Goal: Information Seeking & Learning: Compare options

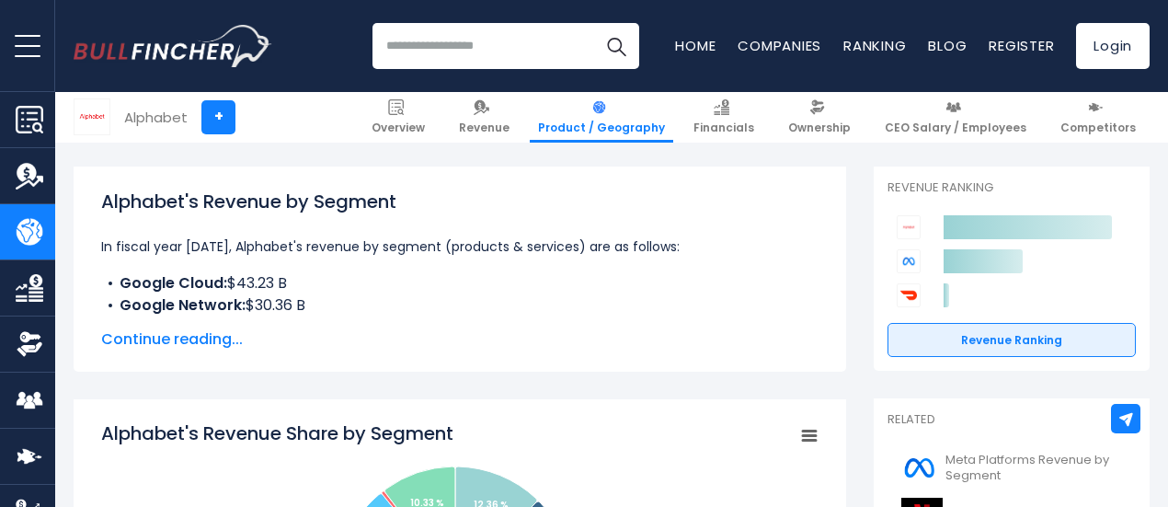
click at [163, 339] on span "Continue reading..." at bounding box center [460, 339] width 718 height 22
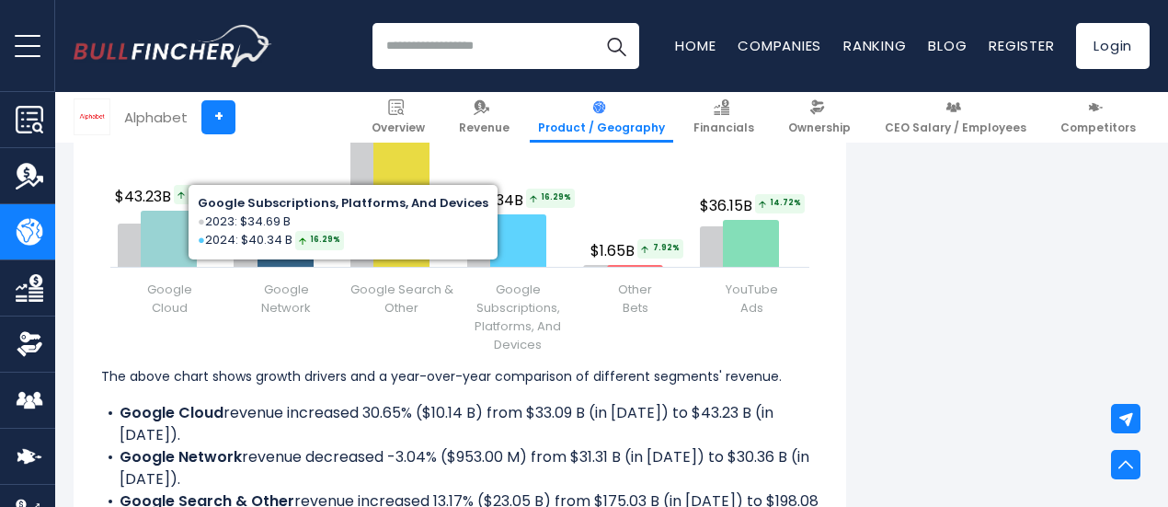
scroll to position [2545, 0]
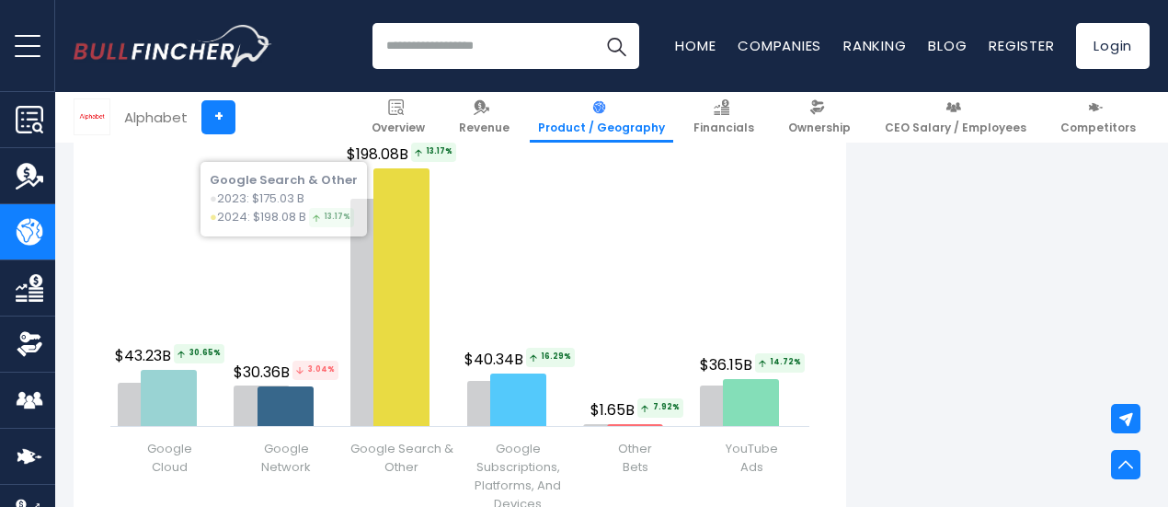
click at [453, 58] on input "search" at bounding box center [506, 46] width 267 height 46
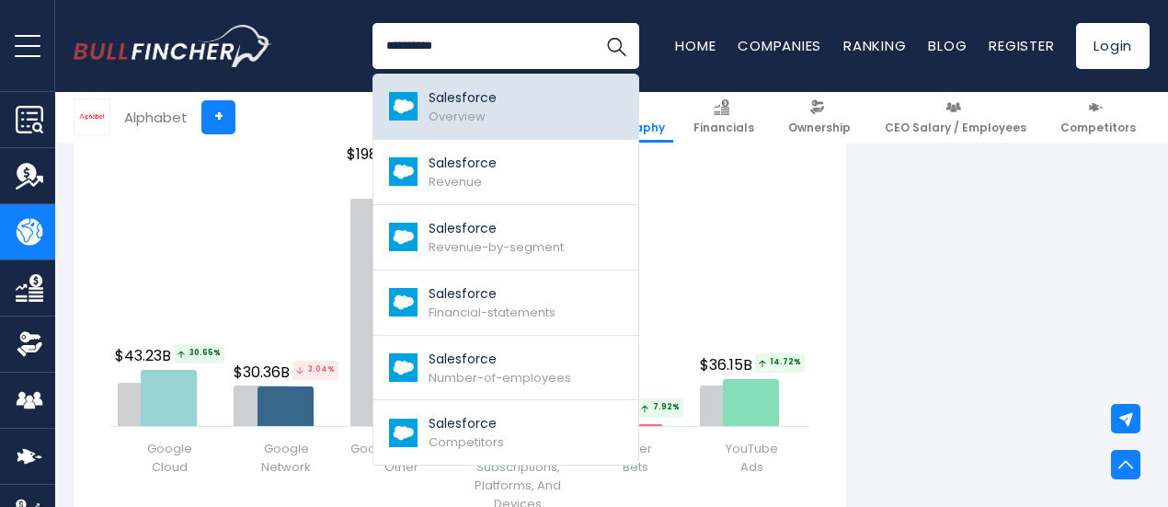
type input "**********"
click at [455, 104] on p "Salesforce" at bounding box center [463, 97] width 68 height 19
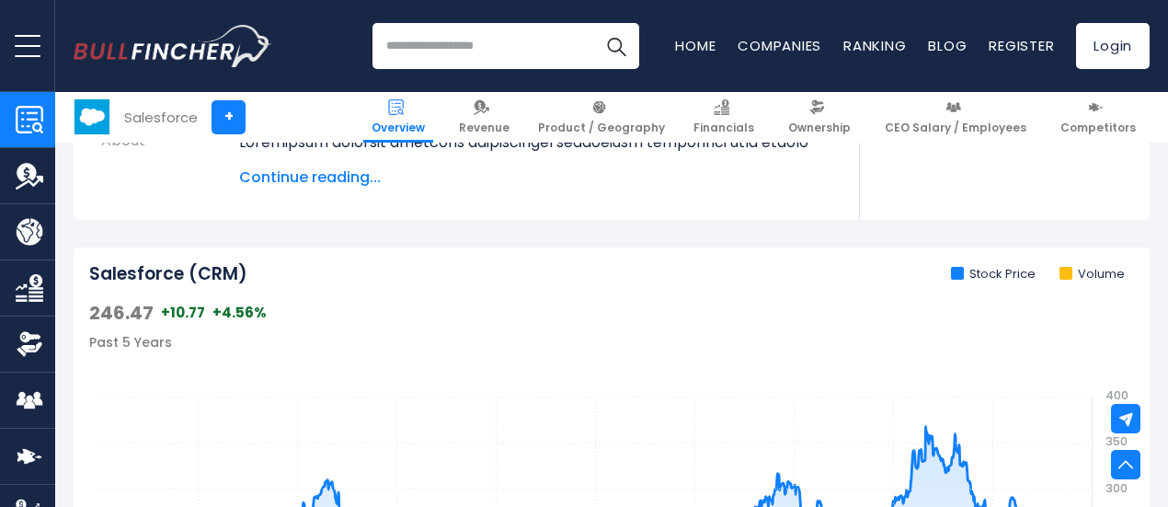
scroll to position [460, 0]
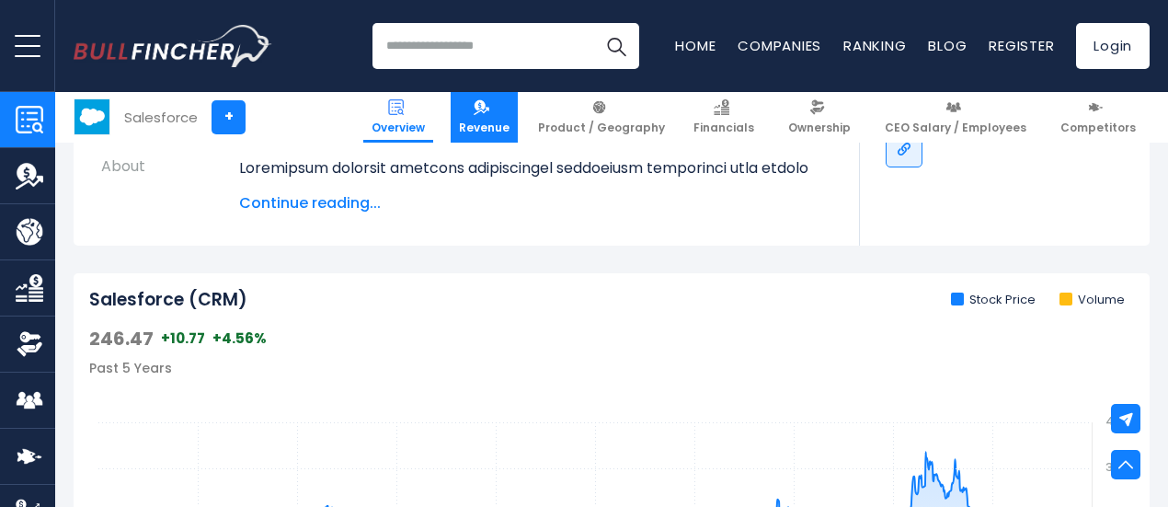
click at [495, 130] on span "Revenue" at bounding box center [484, 128] width 51 height 15
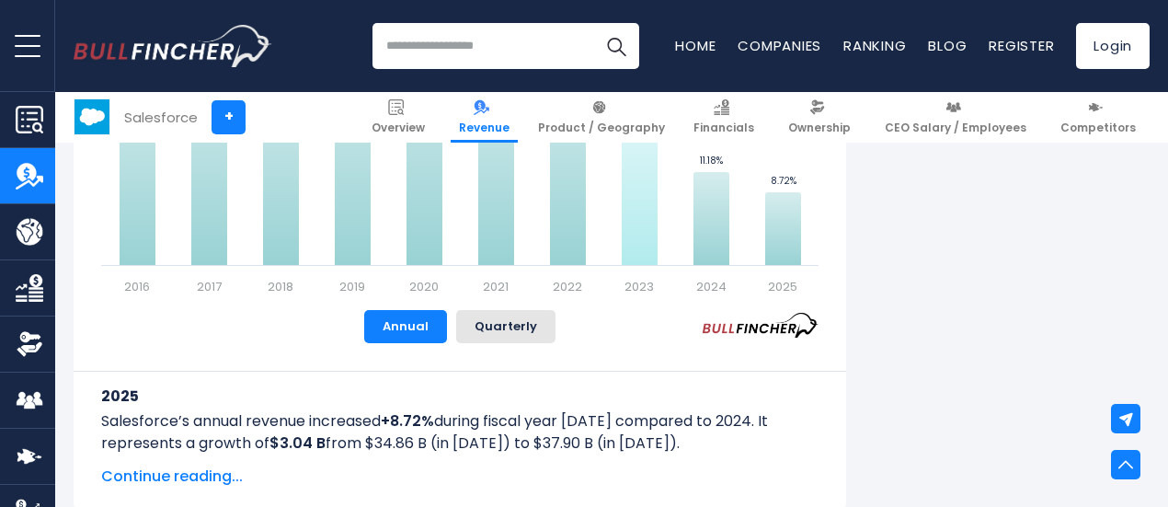
scroll to position [1396, 0]
click at [501, 327] on button "Quarterly" at bounding box center [505, 325] width 99 height 33
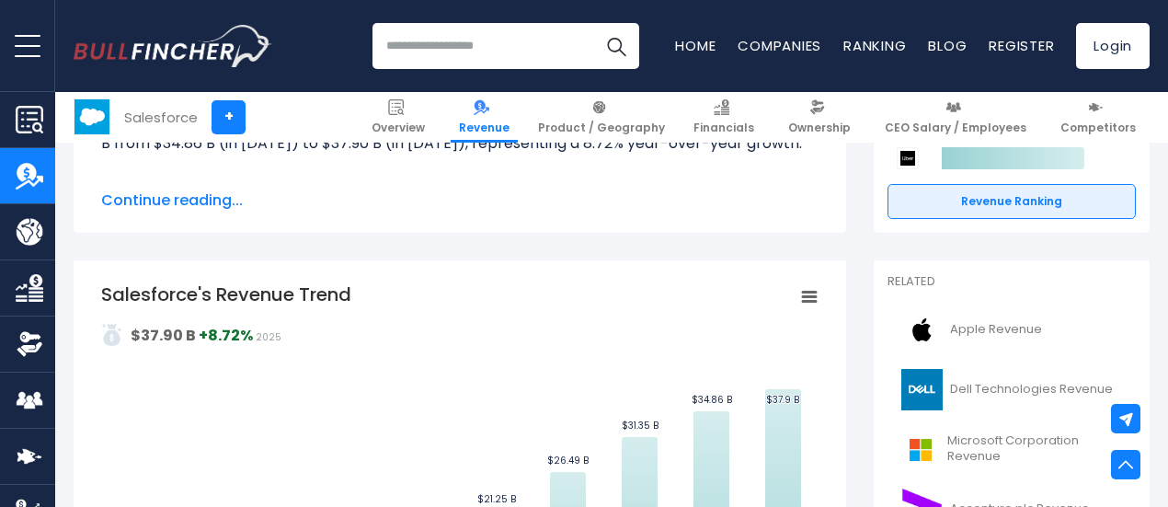
scroll to position [253, 0]
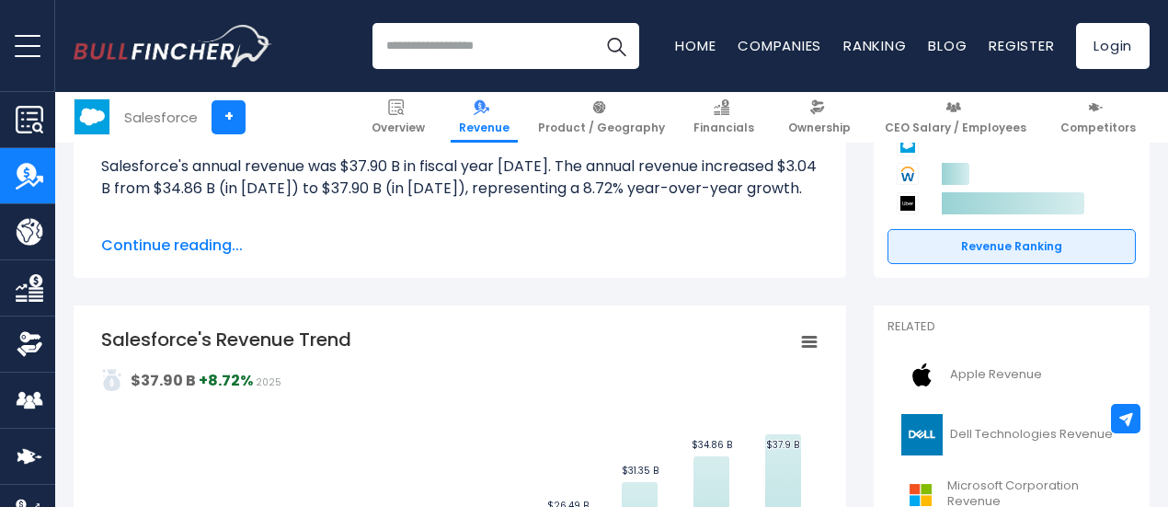
click at [426, 32] on input "search" at bounding box center [506, 46] width 267 height 46
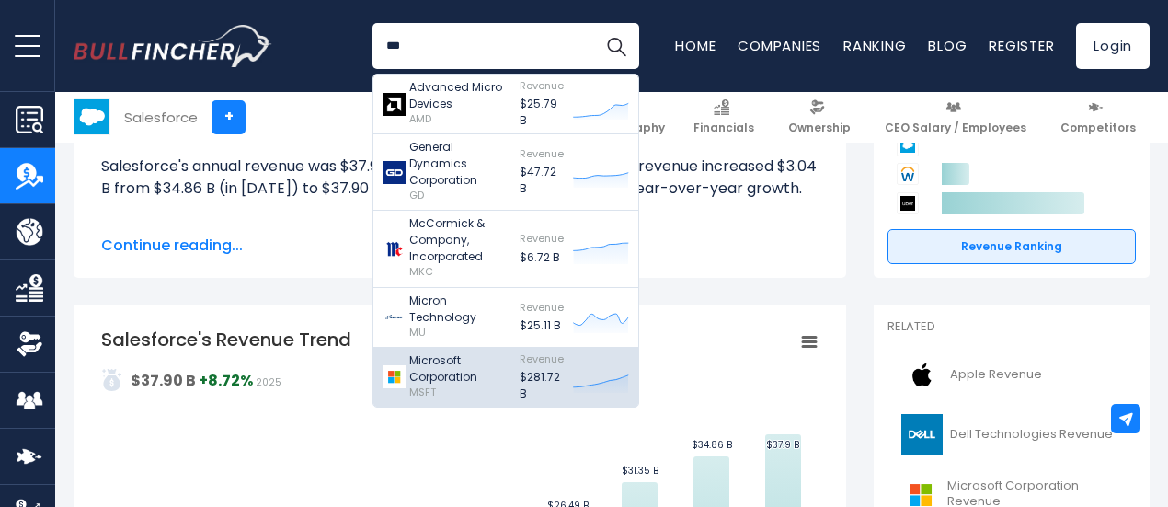
type input "***"
click at [413, 358] on p "Microsoft Corporation" at bounding box center [459, 368] width 101 height 33
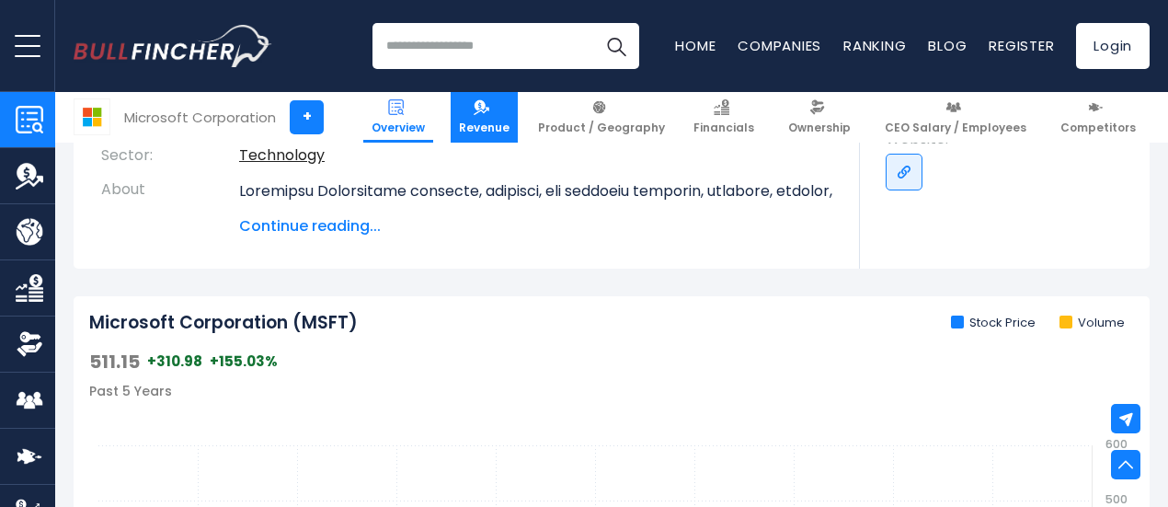
scroll to position [368, 0]
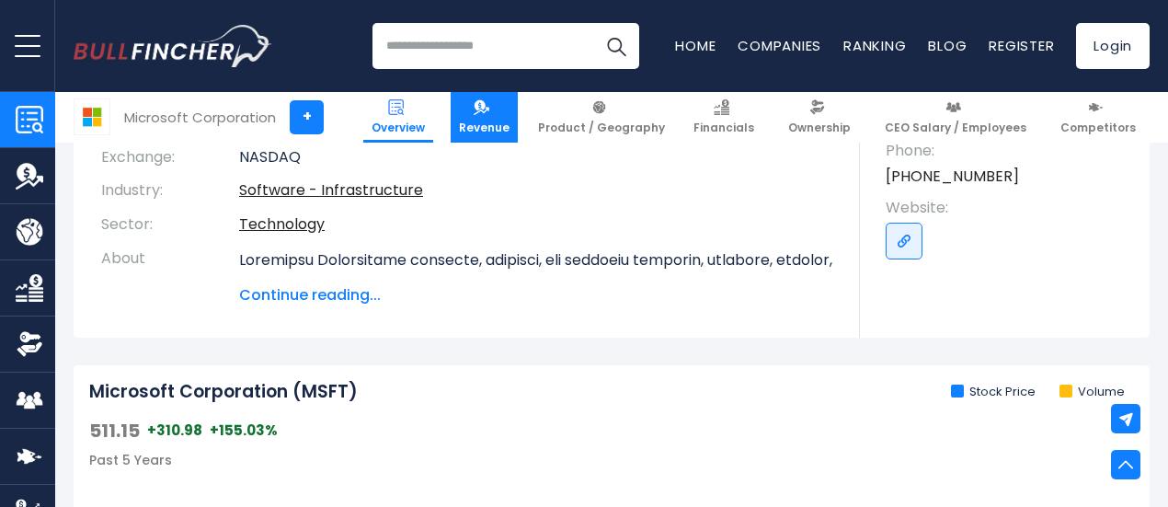
click at [488, 119] on link "Revenue" at bounding box center [484, 117] width 67 height 51
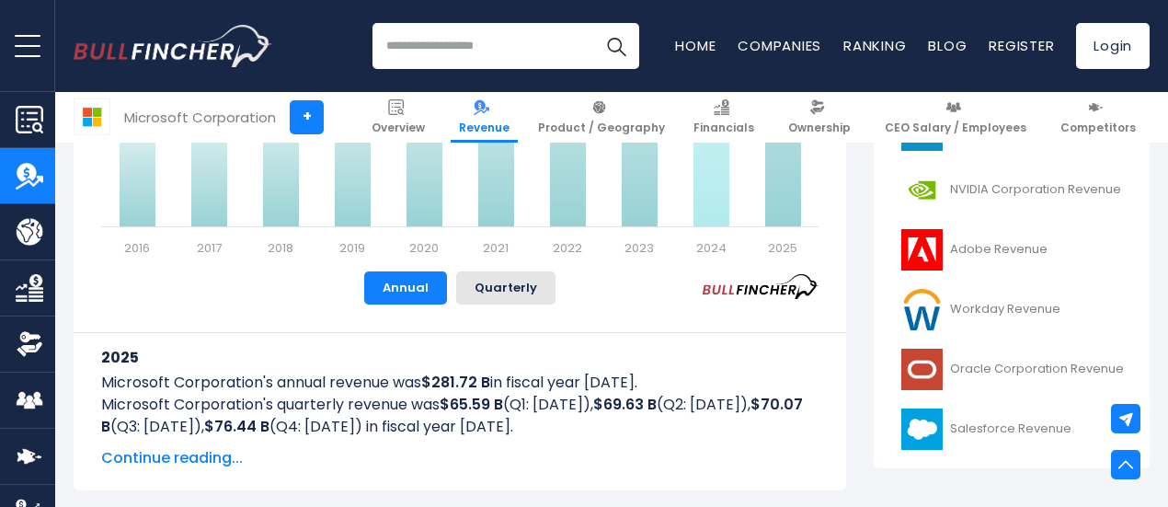
scroll to position [766, 0]
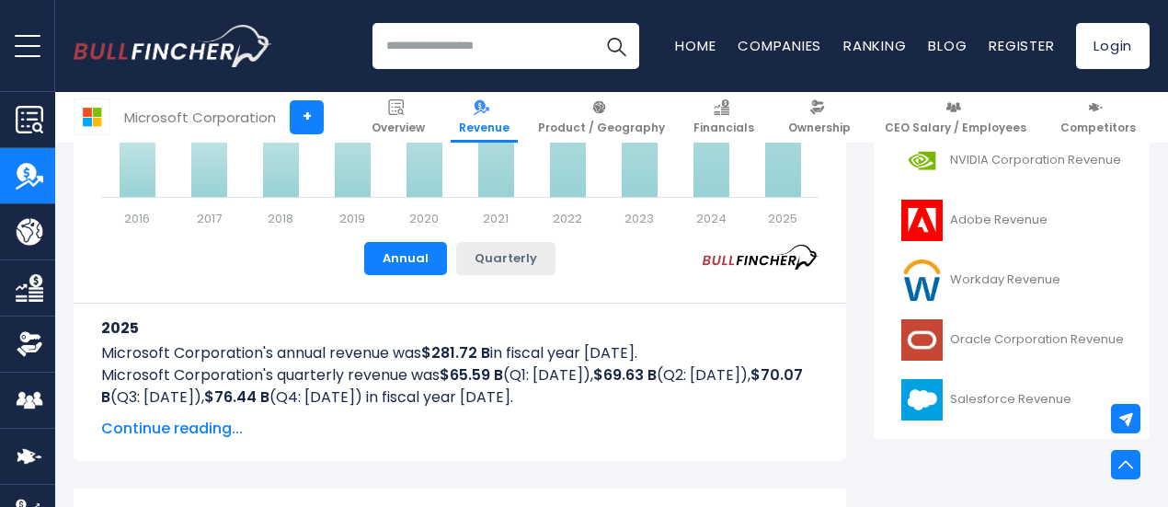
click at [510, 249] on button "Quarterly" at bounding box center [505, 258] width 99 height 33
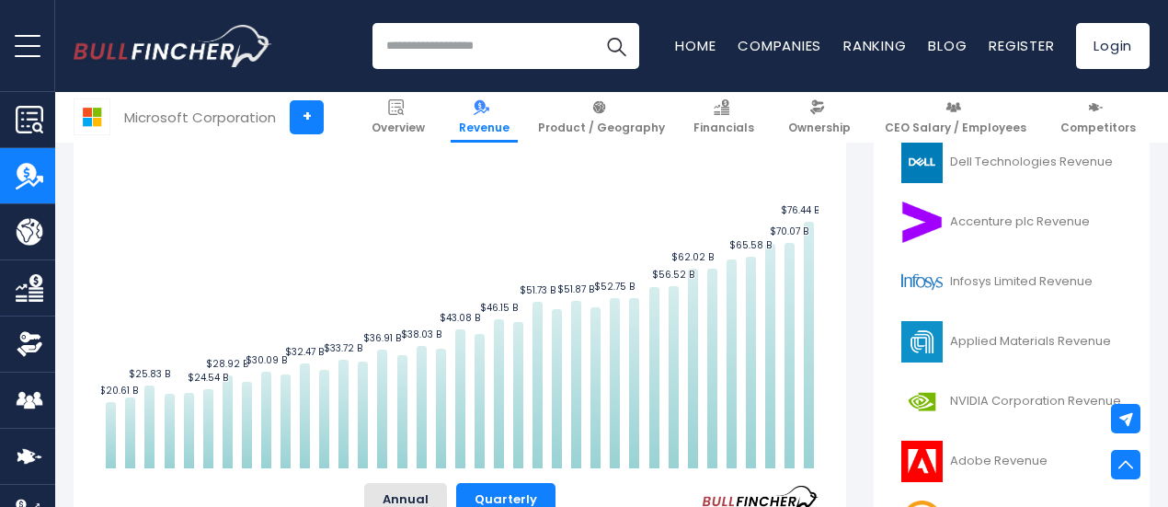
scroll to position [521, 0]
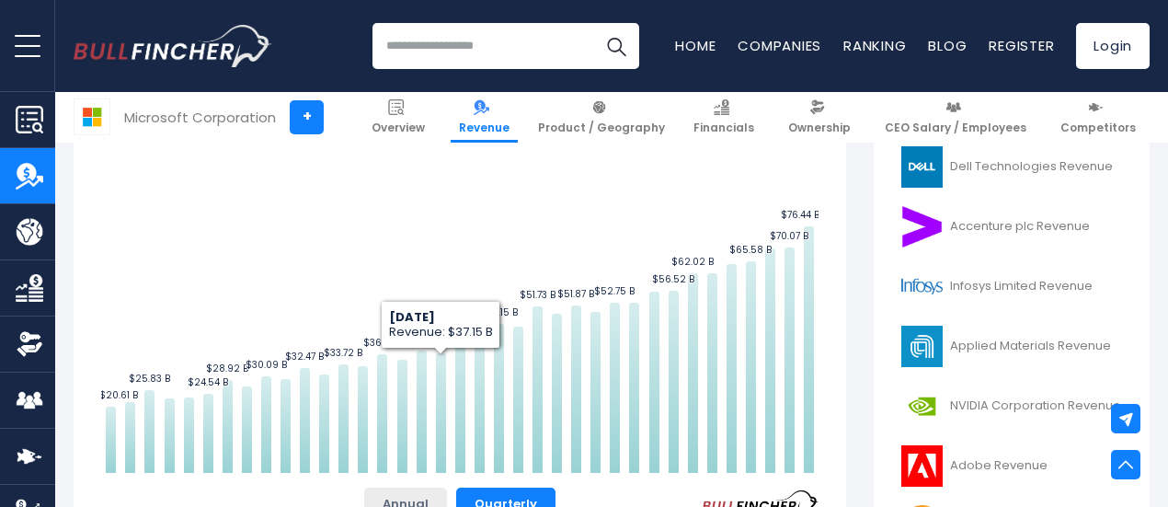
click at [401, 488] on button "Annual" at bounding box center [405, 504] width 83 height 33
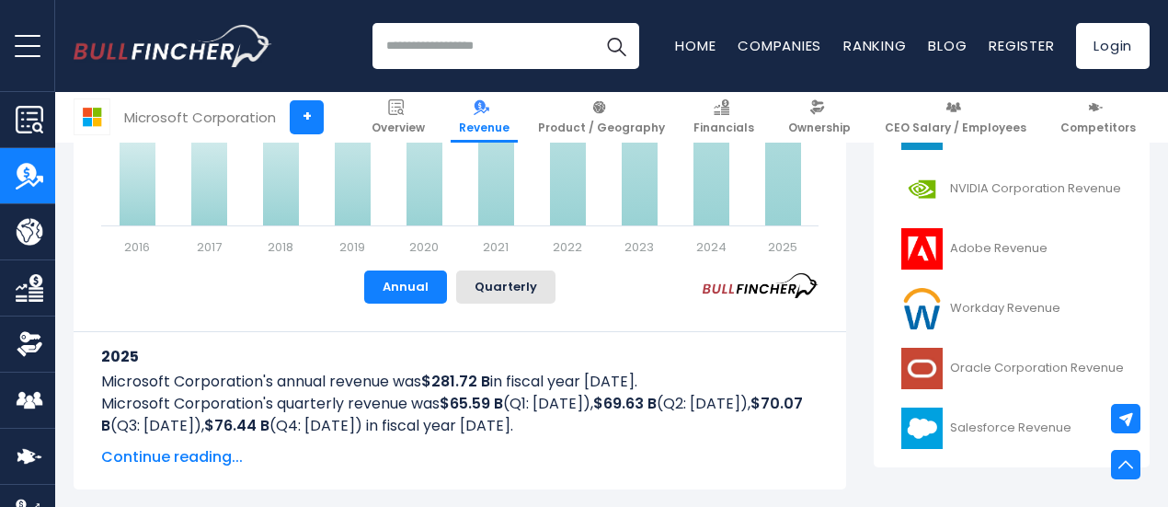
scroll to position [736, 0]
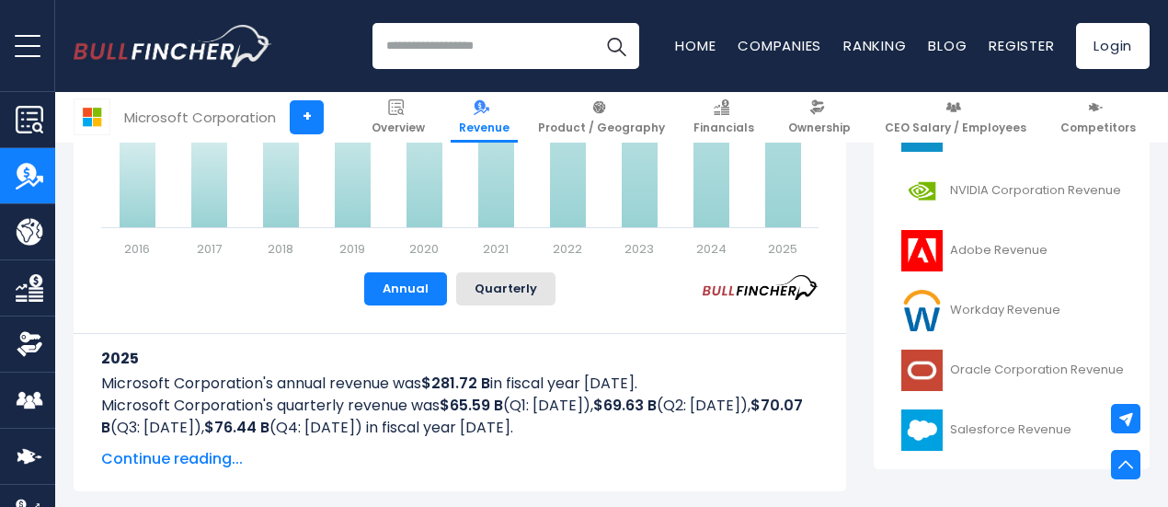
click at [469, 53] on input "search" at bounding box center [506, 46] width 267 height 46
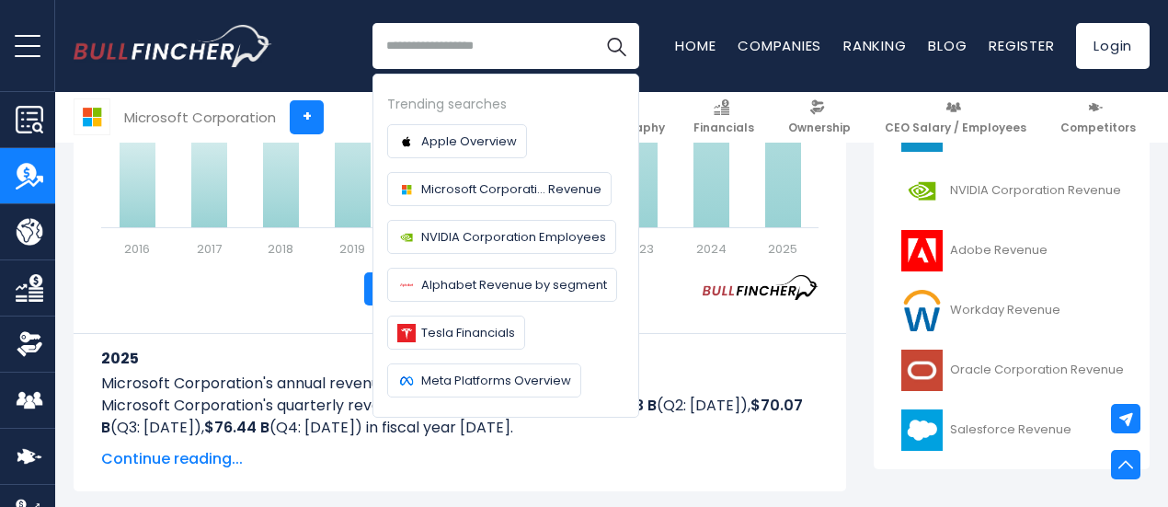
click at [471, 375] on span "Meta Platforms Overview" at bounding box center [496, 380] width 150 height 19
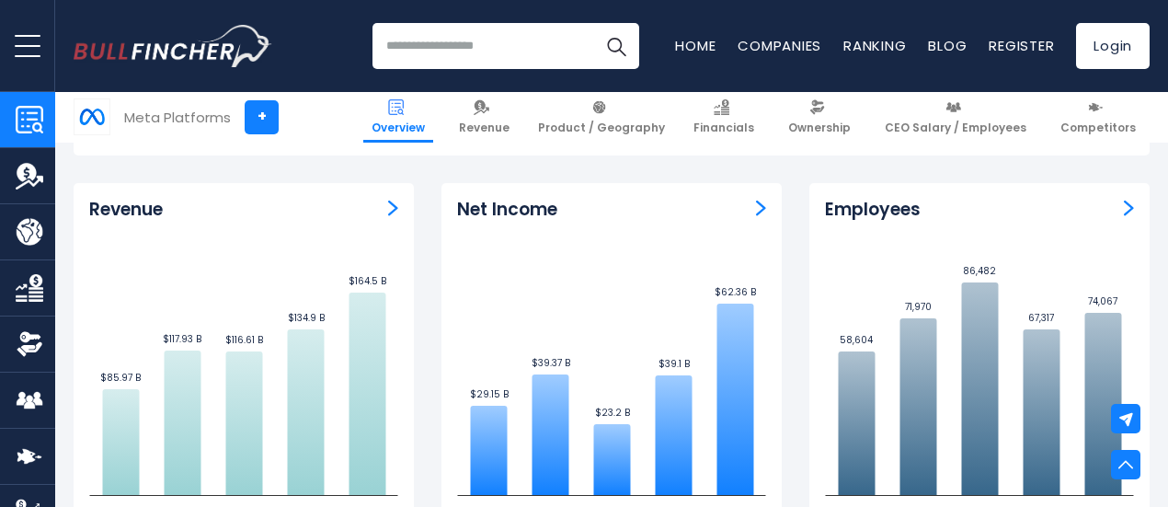
scroll to position [1288, 0]
